Goal: Share content

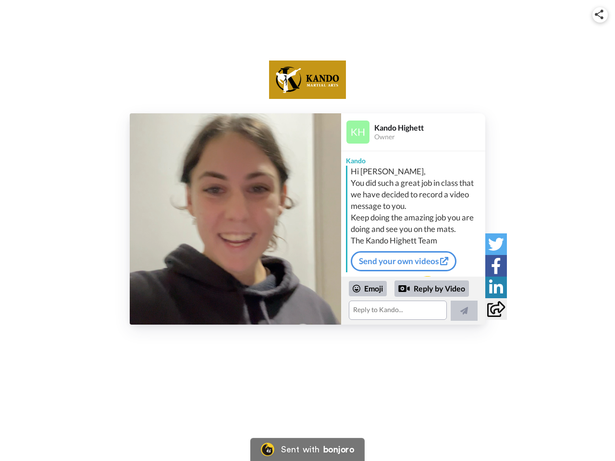
click at [600, 14] on img at bounding box center [599, 15] width 9 height 10
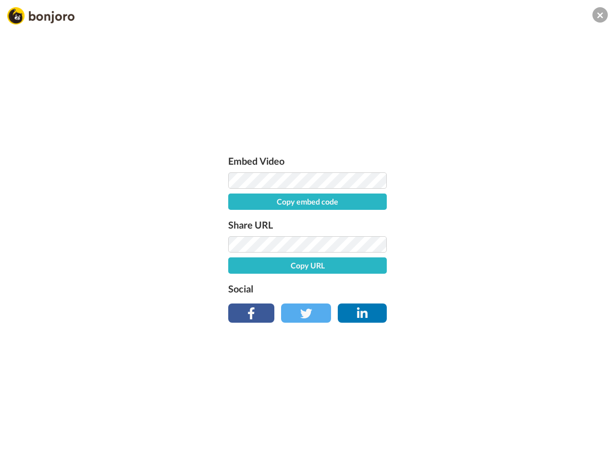
click at [235, 219] on label "Share URL" at bounding box center [307, 224] width 159 height 15
click at [413, 301] on div "Embed Video Copy embed code Share URL Copy URL Social" at bounding box center [307, 282] width 615 height 461
click at [368, 289] on label "Social" at bounding box center [307, 288] width 159 height 15
click at [432, 289] on div "Embed Video Copy embed code Share URL Copy URL Social" at bounding box center [307, 282] width 615 height 461
click at [464, 311] on div "Embed Video Copy embed code Share URL Copy URL Social" at bounding box center [307, 282] width 615 height 461
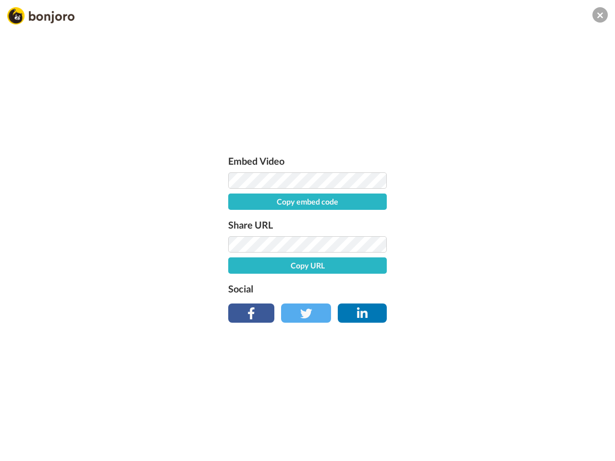
click at [496, 244] on div "Embed Video Copy embed code Share URL Copy URL Social" at bounding box center [307, 282] width 615 height 461
click at [496, 266] on div "Embed Video Copy embed code Share URL Copy URL Social" at bounding box center [307, 282] width 615 height 461
click at [496, 287] on div "Embed Video Copy embed code Share URL Copy URL Social" at bounding box center [307, 282] width 615 height 461
click at [496, 309] on div "Embed Video Copy embed code Share URL Copy URL Social" at bounding box center [307, 282] width 615 height 461
